Goal: Information Seeking & Learning: Learn about a topic

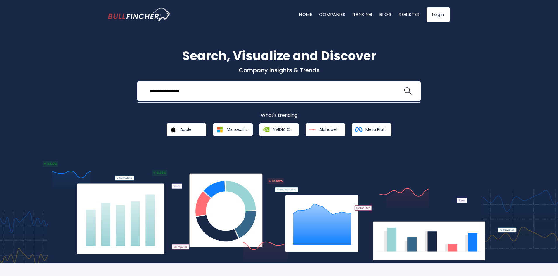
click at [404, 87] on button at bounding box center [408, 91] width 8 height 8
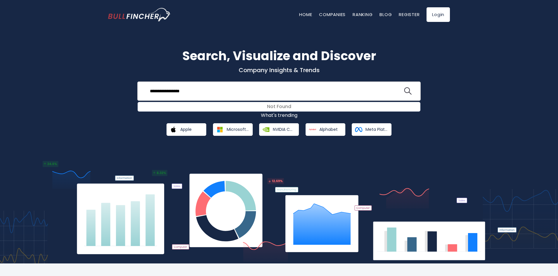
click at [414, 98] on div "**********" at bounding box center [278, 91] width 283 height 19
click at [406, 90] on img "search icon" at bounding box center [408, 91] width 8 height 8
click at [178, 90] on input "**********" at bounding box center [274, 91] width 256 height 11
click at [159, 95] on input "**********" at bounding box center [274, 91] width 256 height 11
click at [160, 93] on input "**********" at bounding box center [274, 91] width 256 height 11
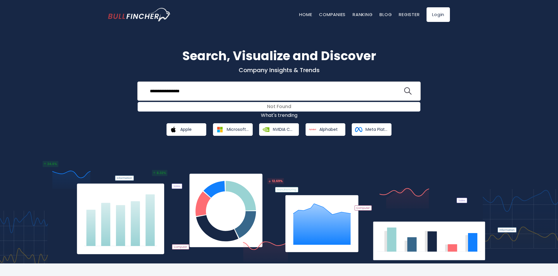
click at [165, 92] on input "**********" at bounding box center [274, 91] width 256 height 11
click at [163, 91] on input "**********" at bounding box center [274, 91] width 256 height 11
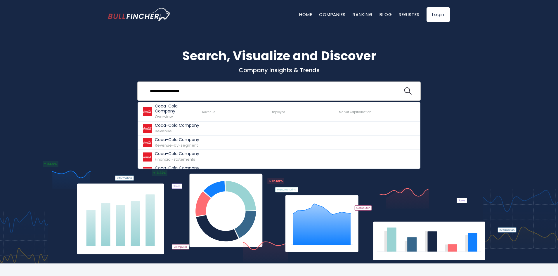
click at [202, 89] on input "**********" at bounding box center [274, 91] width 256 height 11
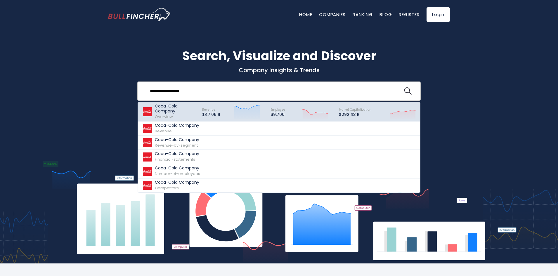
type input "**********"
click at [191, 102] on link "Coca-Cola Company Overview Revenue $47.06 B" at bounding box center [279, 111] width 282 height 19
click at [191, 105] on p "Coca-Cola Company" at bounding box center [176, 109] width 42 height 10
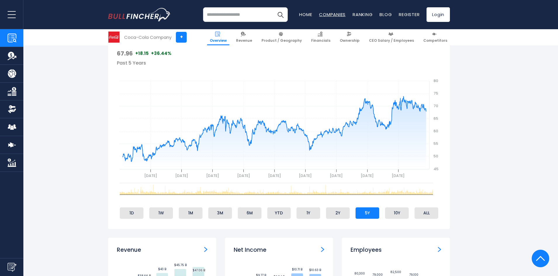
scroll to position [204, 0]
click at [281, 43] on link "Product / Geography" at bounding box center [282, 37] width 46 height 16
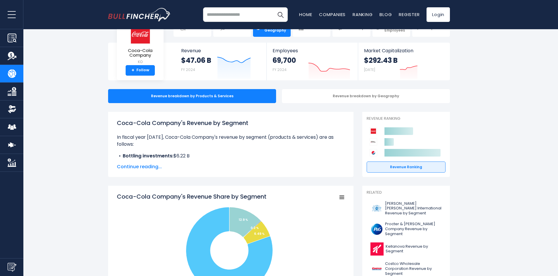
scroll to position [29, 0]
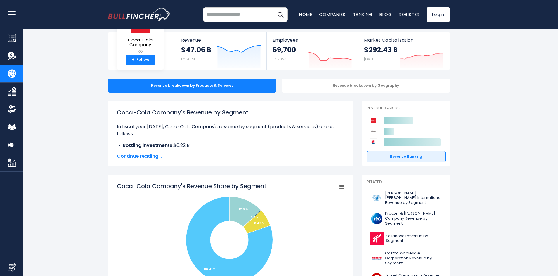
click at [143, 153] on span "Continue reading..." at bounding box center [231, 156] width 228 height 7
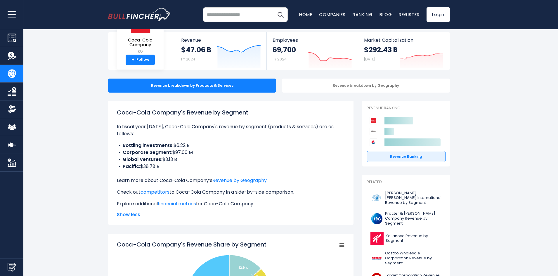
drag, startPoint x: 210, startPoint y: 110, endPoint x: 249, endPoint y: 110, distance: 39.7
click at [249, 110] on h1 "Coca-Cola Company's Revenue by Segment" at bounding box center [231, 112] width 228 height 9
click at [240, 116] on h1 "Coca-Cola Company's Revenue by Segment" at bounding box center [231, 112] width 228 height 9
drag, startPoint x: 125, startPoint y: 169, endPoint x: 181, endPoint y: 162, distance: 56.3
click at [181, 162] on ul "Bottling investments: $6.22 B Corporate Segment: $97.00 M Global Ventures: $3.1…" at bounding box center [231, 156] width 228 height 28
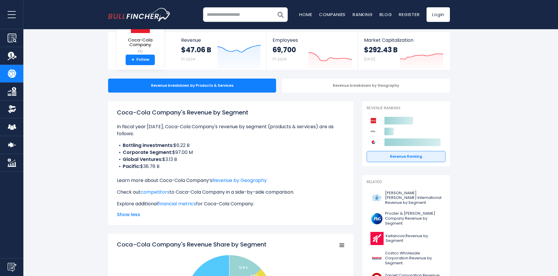
click at [154, 169] on li "Pacific: $38.78 B" at bounding box center [231, 166] width 228 height 7
drag, startPoint x: 147, startPoint y: 167, endPoint x: 175, endPoint y: 164, distance: 27.9
click at [175, 164] on li "Pacific: $38.78 B" at bounding box center [231, 166] width 228 height 7
click at [345, 84] on div "Revenue breakdown by Geography" at bounding box center [366, 86] width 168 height 14
click at [367, 85] on div "Revenue breakdown by Geography" at bounding box center [366, 86] width 168 height 14
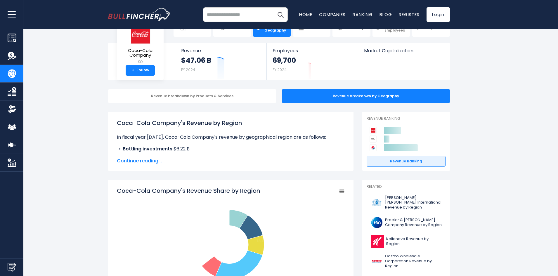
scroll to position [29, 0]
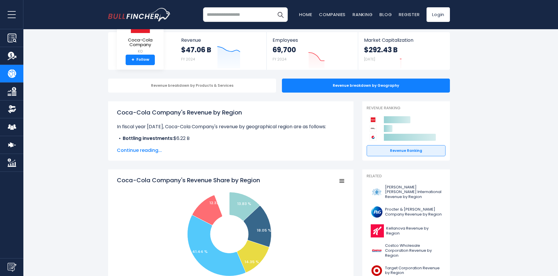
click at [129, 142] on b "Bottling investments:" at bounding box center [148, 138] width 51 height 7
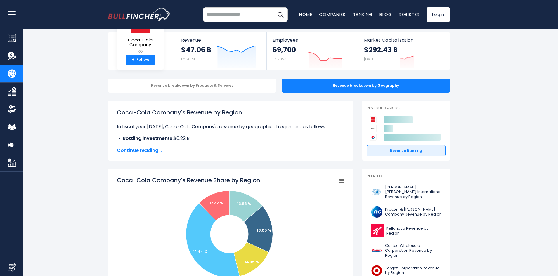
click at [147, 155] on div "Coca-Cola Company's Revenue by Region In fiscal year 2024, Coca-Cola Company's …" at bounding box center [230, 130] width 245 height 59
click at [139, 151] on span "Continue reading..." at bounding box center [231, 150] width 228 height 7
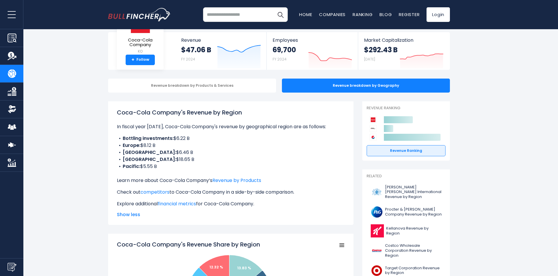
drag, startPoint x: 146, startPoint y: 167, endPoint x: 174, endPoint y: 164, distance: 27.9
click at [174, 164] on li "Pacific: $5.55 B" at bounding box center [231, 166] width 228 height 7
click at [204, 135] on li "Bottling investments: $6.22 B" at bounding box center [231, 138] width 228 height 7
drag, startPoint x: 131, startPoint y: 126, endPoint x: 320, endPoint y: 123, distance: 188.7
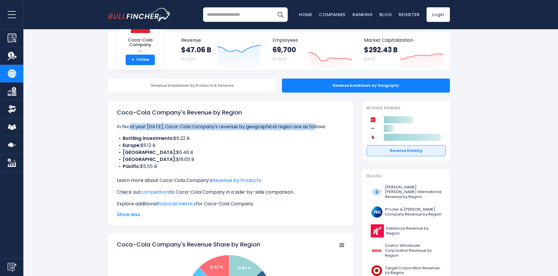
click at [320, 123] on p "In fiscal year 2024, Coca-Cola Company's revenue by geographical region are as …" at bounding box center [231, 126] width 228 height 7
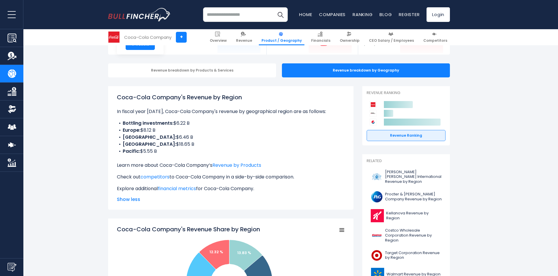
scroll to position [58, 0]
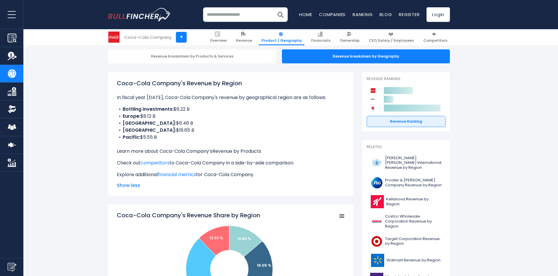
click at [250, 150] on link "Revenue by Products" at bounding box center [236, 151] width 49 height 7
click at [235, 151] on link "Revenue by Products" at bounding box center [236, 151] width 49 height 7
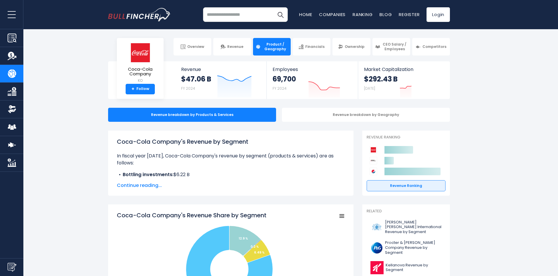
click at [156, 179] on div "Coca-Cola Company's Revenue by Segment In fiscal year [DATE], Coca-Cola Company…" at bounding box center [231, 163] width 228 height 52
click at [149, 183] on span "Continue reading..." at bounding box center [231, 185] width 228 height 7
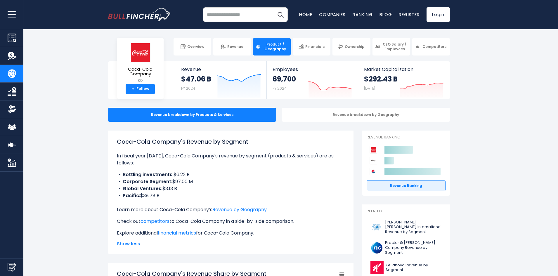
scroll to position [29, 0]
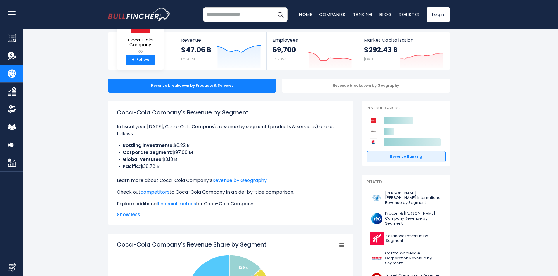
drag, startPoint x: 165, startPoint y: 168, endPoint x: 84, endPoint y: 143, distance: 84.5
click at [144, 149] on b "Corporate Segment:" at bounding box center [148, 152] width 50 height 7
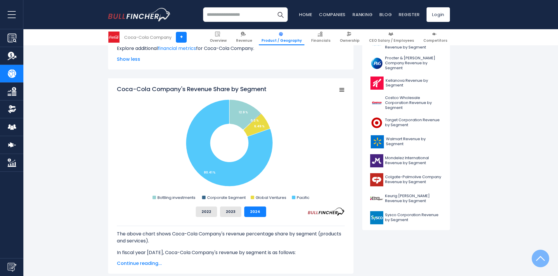
scroll to position [204, 0]
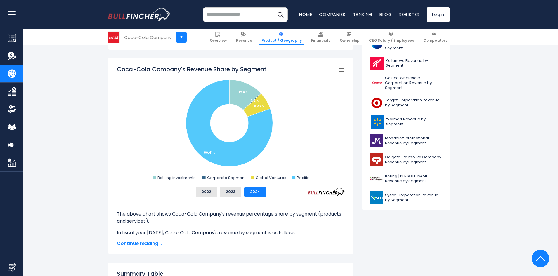
click at [340, 70] on icon "Coca-Cola Company's Revenue Share by Segment" at bounding box center [342, 70] width 4 height 3
click at [285, 139] on rect "Coca-Cola Company's Revenue Share by Segment" at bounding box center [231, 123] width 228 height 117
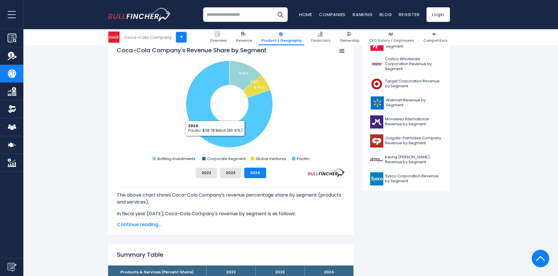
scroll to position [234, 0]
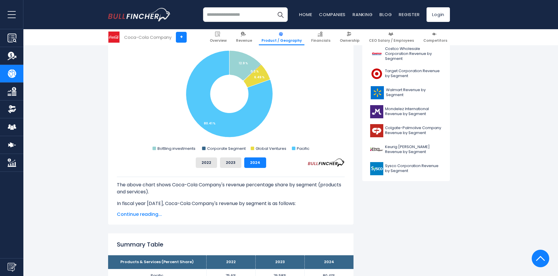
click at [139, 215] on span "Continue reading..." at bounding box center [231, 214] width 228 height 7
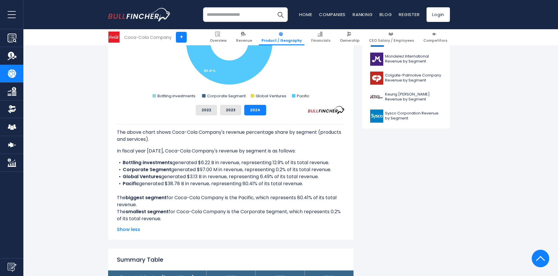
scroll to position [292, 0]
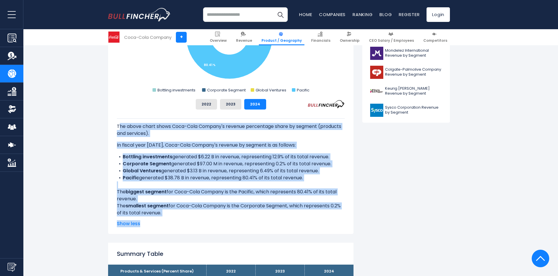
drag, startPoint x: 118, startPoint y: 122, endPoint x: 200, endPoint y: 217, distance: 125.3
click at [200, 217] on div "The above chart shows Coca-Cola Company's revenue percentage share by segment (…" at bounding box center [231, 169] width 228 height 118
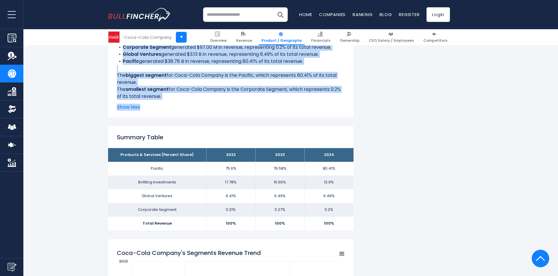
scroll to position [409, 0]
click at [15, 132] on link "CEO Salary / Employees" at bounding box center [11, 127] width 23 height 18
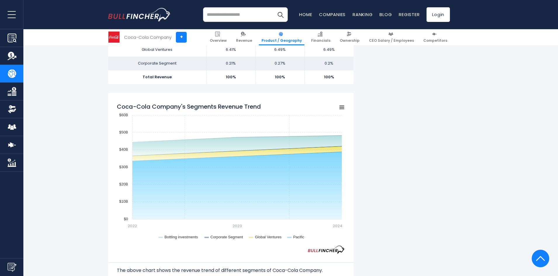
scroll to position [467, 0]
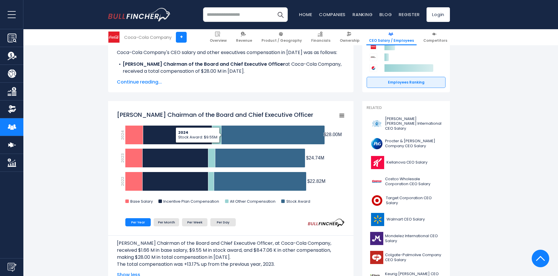
scroll to position [58, 0]
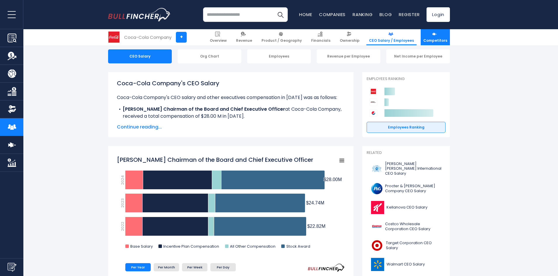
click at [446, 39] on span "Competitors" at bounding box center [435, 40] width 24 height 5
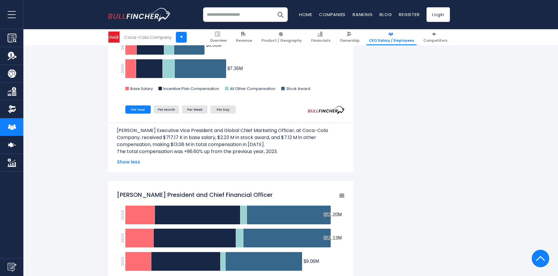
scroll to position [497, 0]
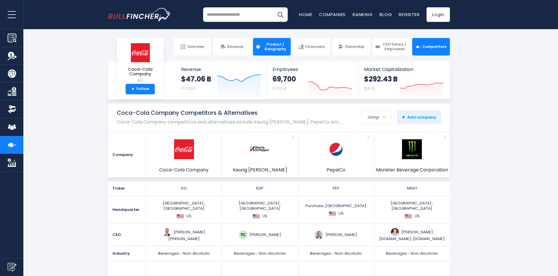
click at [273, 55] on link "Product / Geography" at bounding box center [272, 47] width 38 height 18
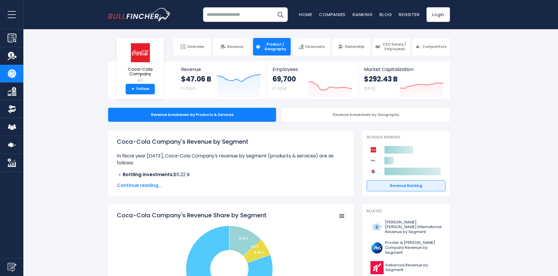
click at [275, 43] on span "Product / Geography" at bounding box center [275, 46] width 26 height 9
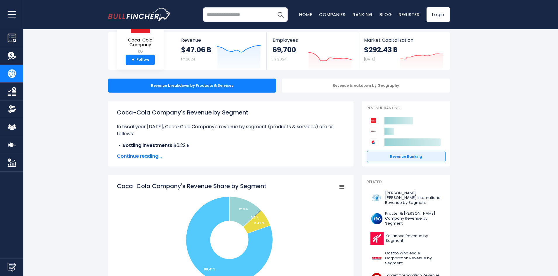
click at [149, 157] on span "Continue reading..." at bounding box center [231, 156] width 228 height 7
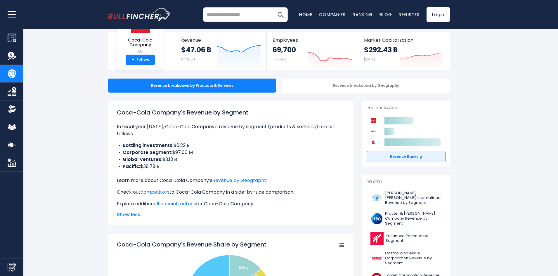
drag, startPoint x: 117, startPoint y: 143, endPoint x: 152, endPoint y: 170, distance: 44.6
click at [152, 170] on ul "Bottling investments: $6.22 B Corporate Segment: $97.00 M Global Ventures: $3.1…" at bounding box center [231, 156] width 228 height 28
click at [152, 170] on li "Pacific: $38.78 B" at bounding box center [231, 166] width 228 height 7
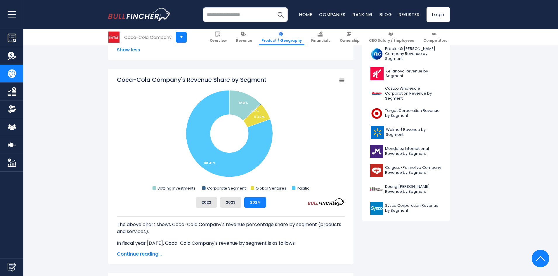
scroll to position [204, 0]
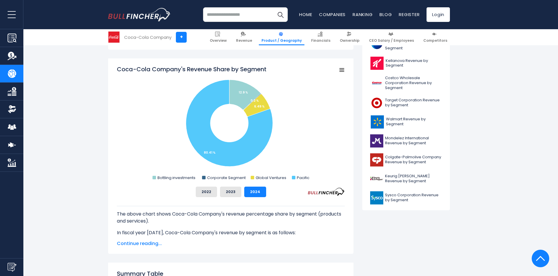
click at [137, 242] on span "Continue reading..." at bounding box center [231, 243] width 228 height 7
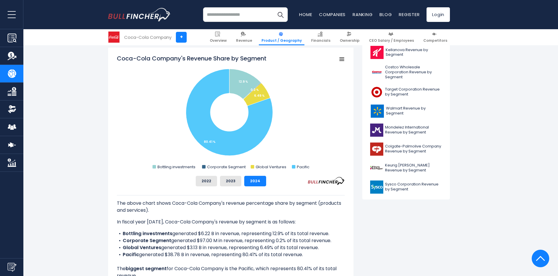
scroll to position [214, 0]
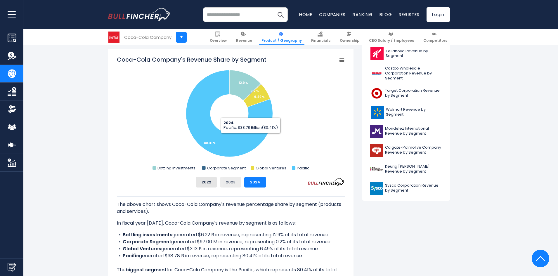
click at [229, 186] on button "2023" at bounding box center [230, 182] width 21 height 11
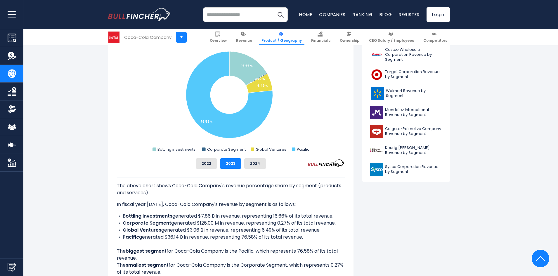
scroll to position [243, 0]
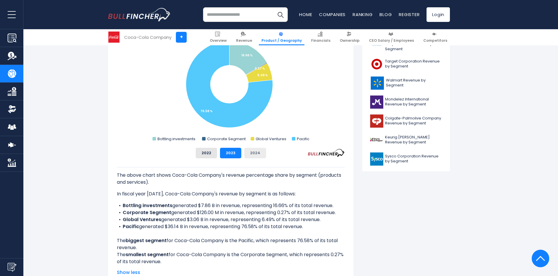
click at [255, 153] on button "2024" at bounding box center [255, 153] width 22 height 11
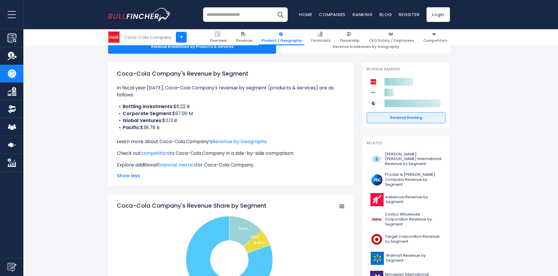
scroll to position [39, 0]
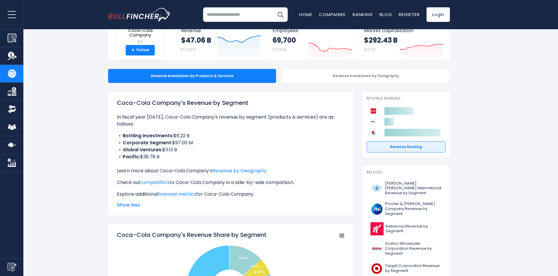
drag, startPoint x: 82, startPoint y: 106, endPoint x: 269, endPoint y: 88, distance: 188.2
click at [202, 108] on div "Coca-Cola Company's Revenue by Segment In fiscal year 2024, Coca-Cola Company's…" at bounding box center [231, 147] width 228 height 99
click at [203, 105] on h1 "Coca-Cola Company's Revenue by Segment" at bounding box center [231, 102] width 228 height 9
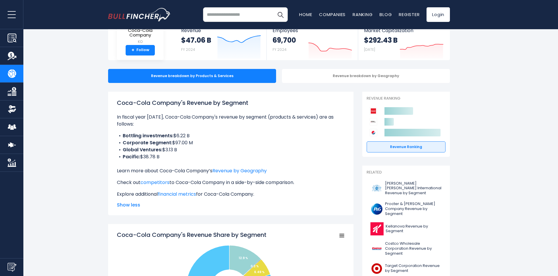
click at [203, 105] on h1 "Coca-Cola Company's Revenue by Segment" at bounding box center [231, 102] width 228 height 9
copy div "Coca-Cola Company's Revenue by Segment"
click at [164, 139] on b "Bottling investments:" at bounding box center [148, 135] width 51 height 7
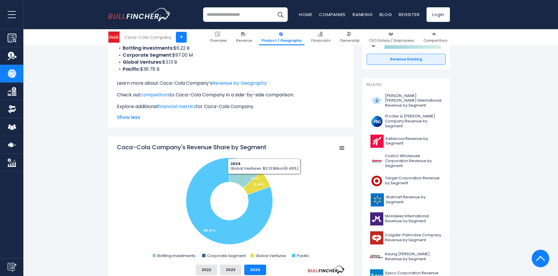
scroll to position [156, 0]
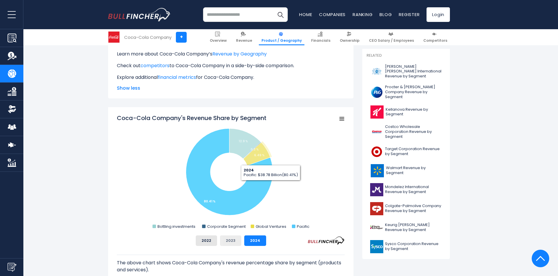
click at [232, 242] on button "2023" at bounding box center [230, 240] width 21 height 11
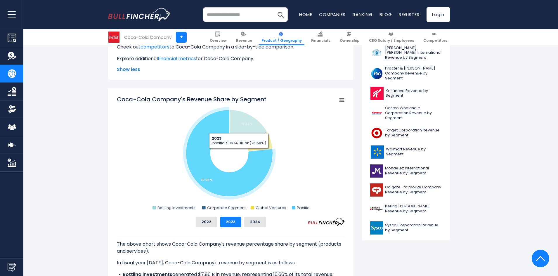
scroll to position [185, 0]
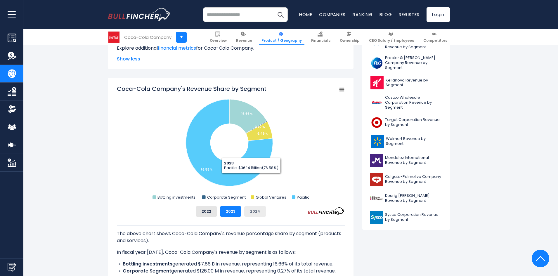
click at [256, 216] on button "2024" at bounding box center [255, 211] width 22 height 11
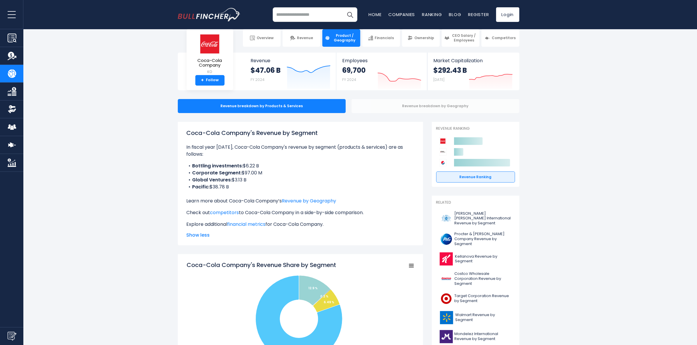
scroll to position [0, 0]
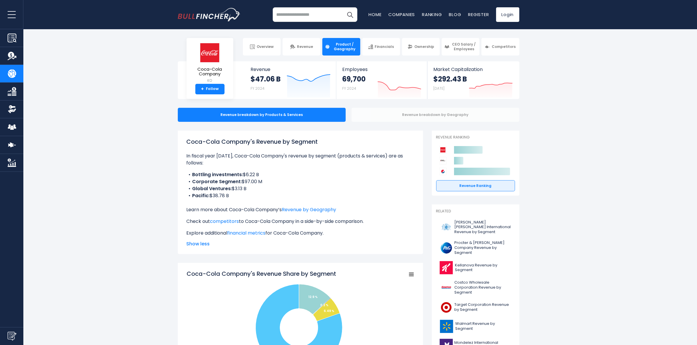
click at [409, 116] on div "Revenue breakdown by Geography" at bounding box center [436, 115] width 168 height 14
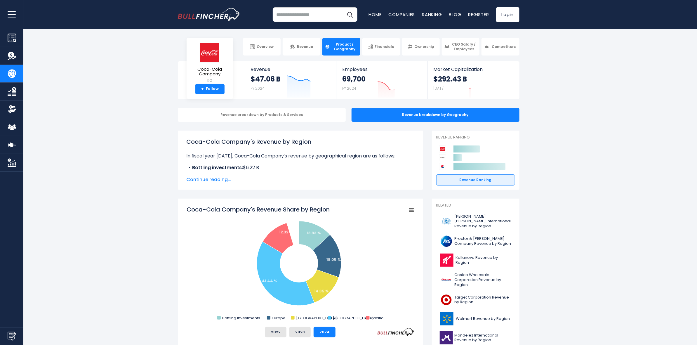
click at [228, 138] on h1 "Coca-Cola Company's Revenue by Region" at bounding box center [301, 141] width 228 height 9
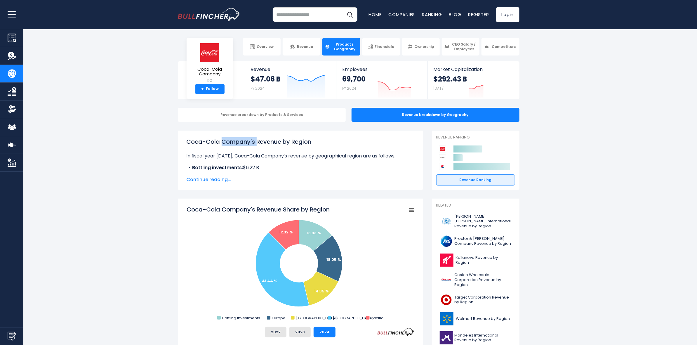
click at [228, 138] on h1 "Coca-Cola Company's Revenue by Region" at bounding box center [301, 141] width 228 height 9
copy div "Coca-Cola Company's Revenue by Region"
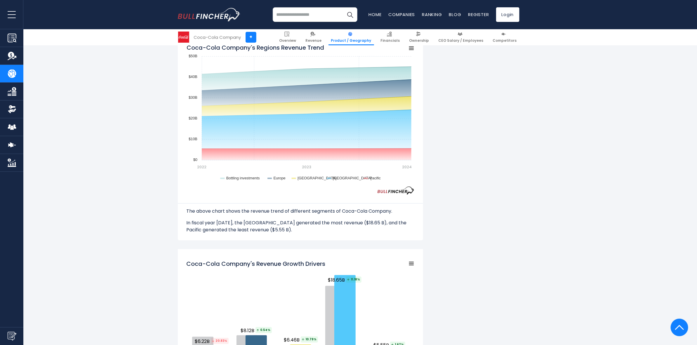
scroll to position [438, 0]
